Goal: Navigation & Orientation: Go to known website

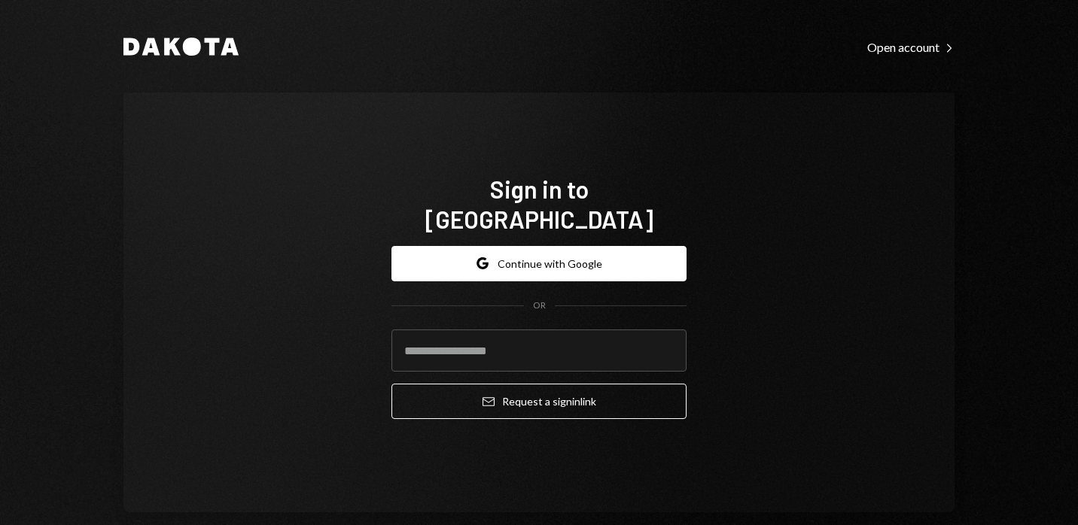
click at [537, 246] on button "Google Continue with Google" at bounding box center [538, 263] width 295 height 35
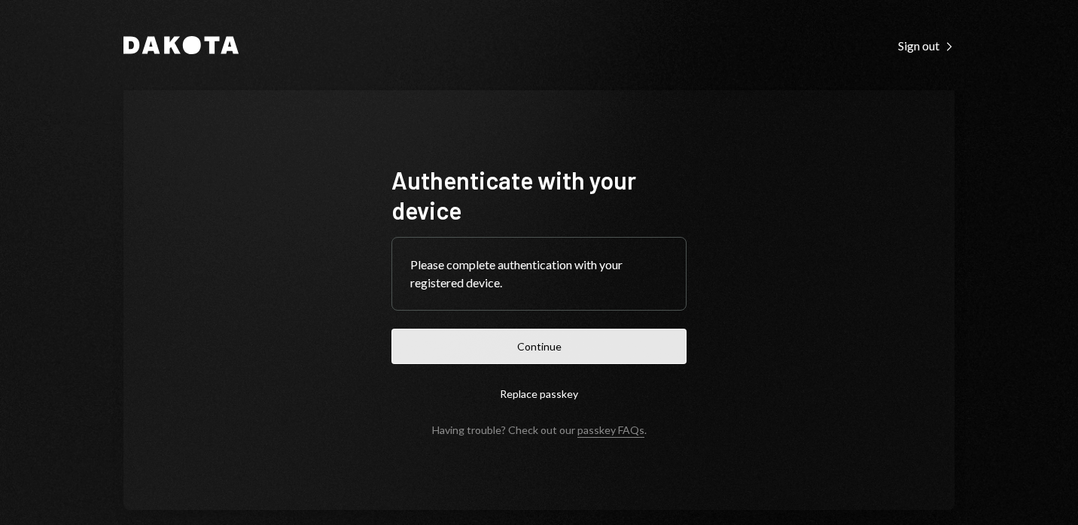
click at [512, 348] on button "Continue" at bounding box center [538, 346] width 295 height 35
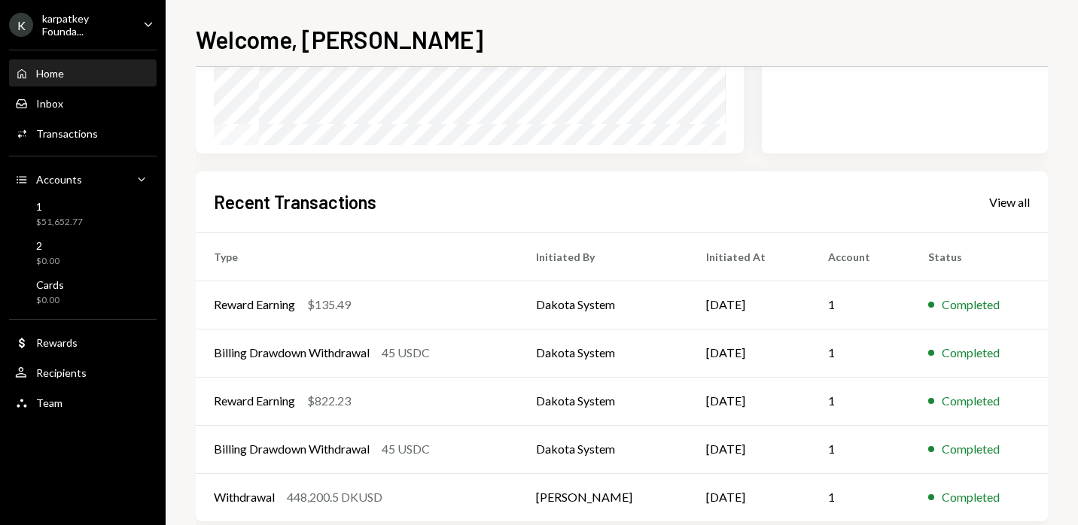
scroll to position [182, 0]
